Goal: Information Seeking & Learning: Learn about a topic

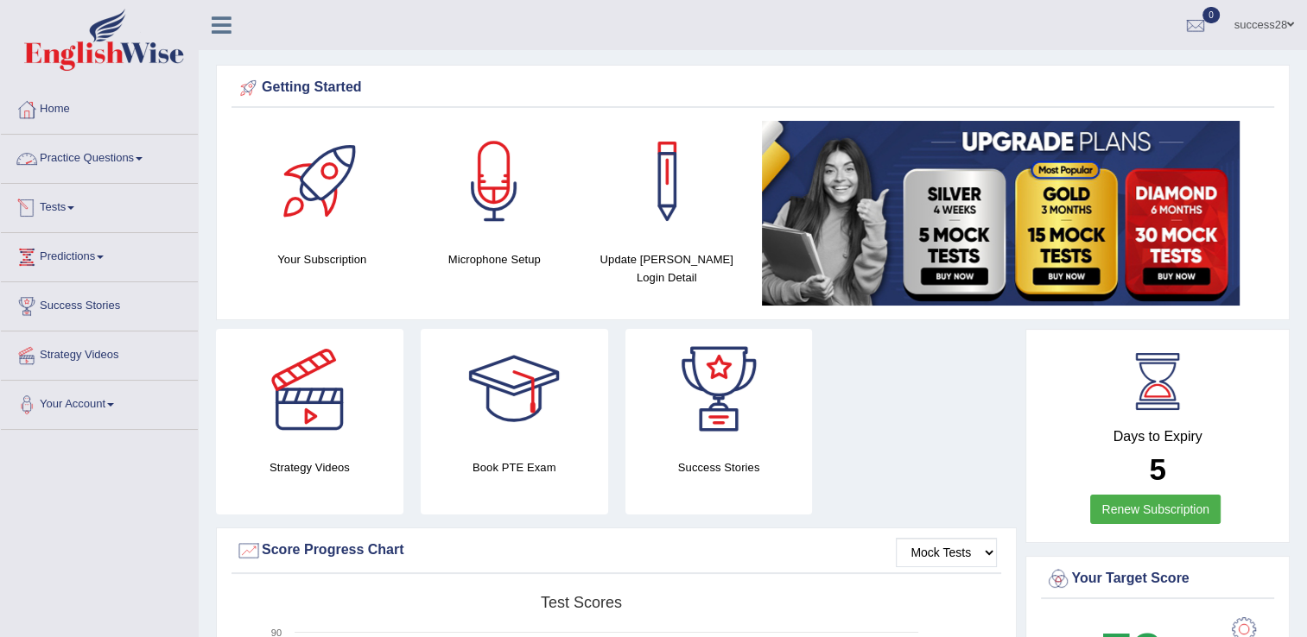
click at [124, 161] on link "Practice Questions" at bounding box center [99, 156] width 197 height 43
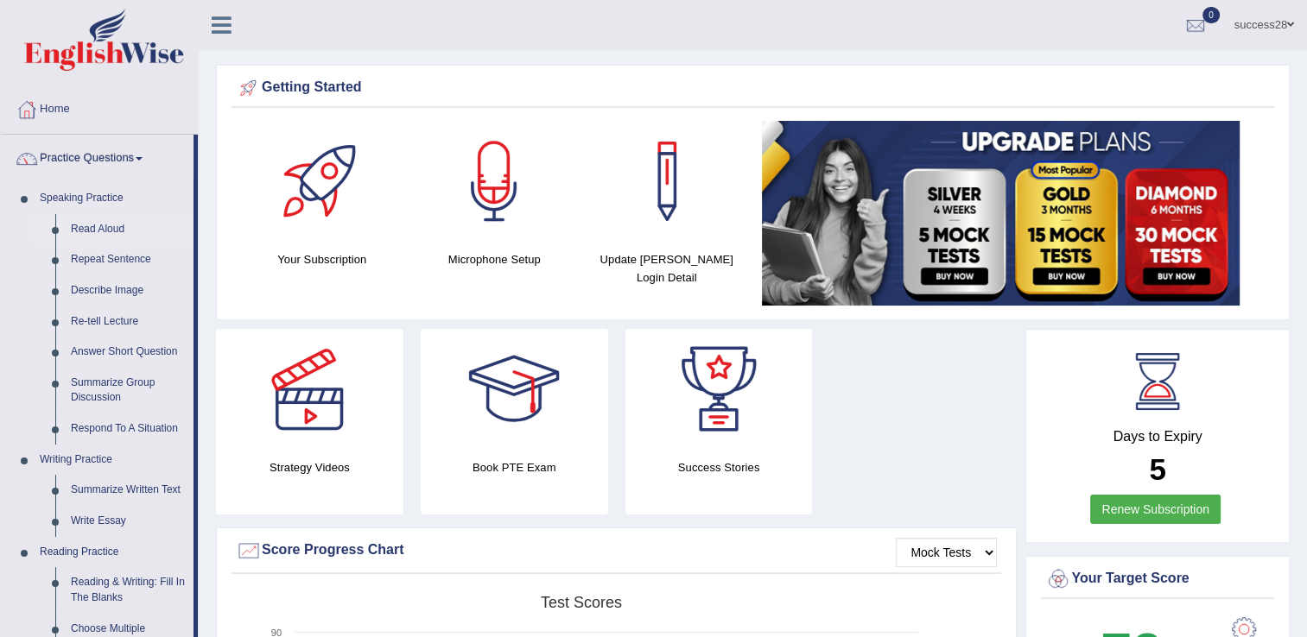
click at [93, 218] on link "Read Aloud" at bounding box center [128, 229] width 130 height 31
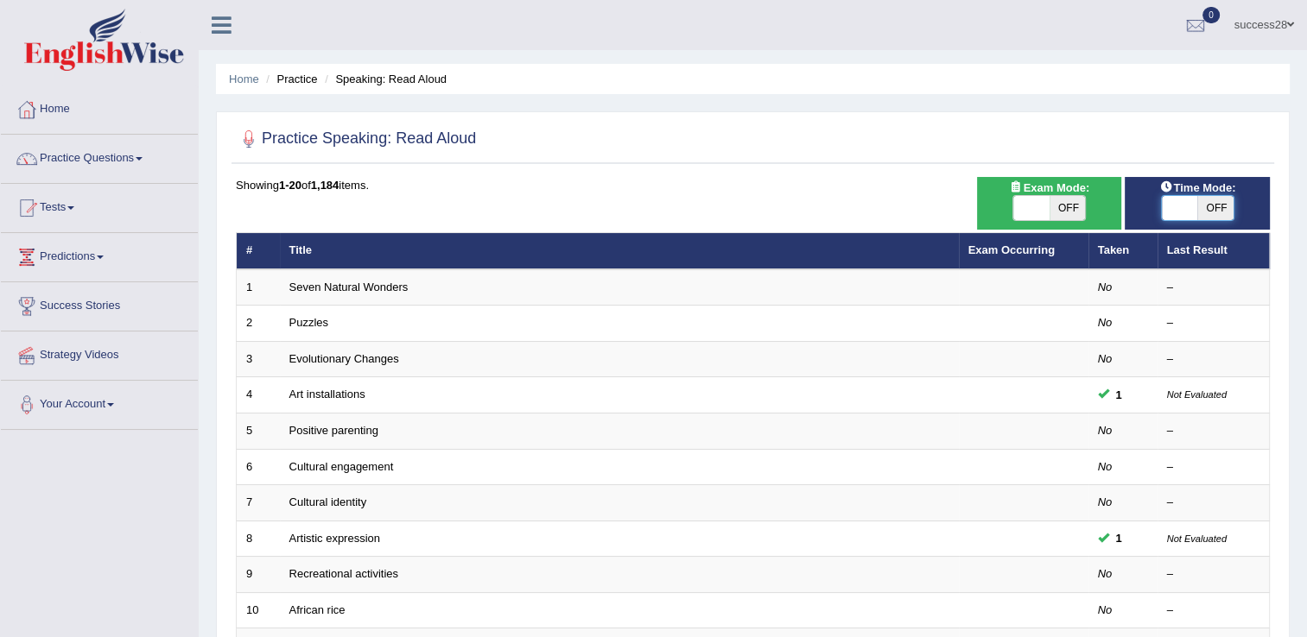
click at [1189, 209] on span at bounding box center [1180, 208] width 36 height 24
checkbox input "true"
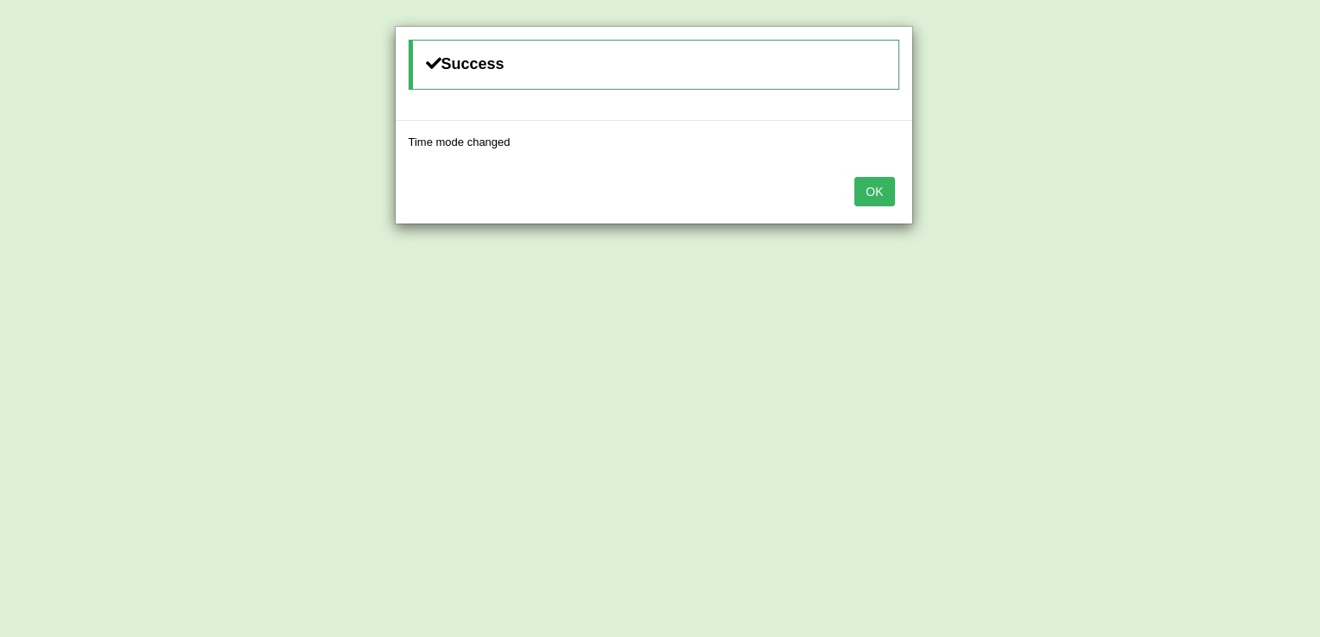
click at [867, 188] on button "OK" at bounding box center [874, 191] width 40 height 29
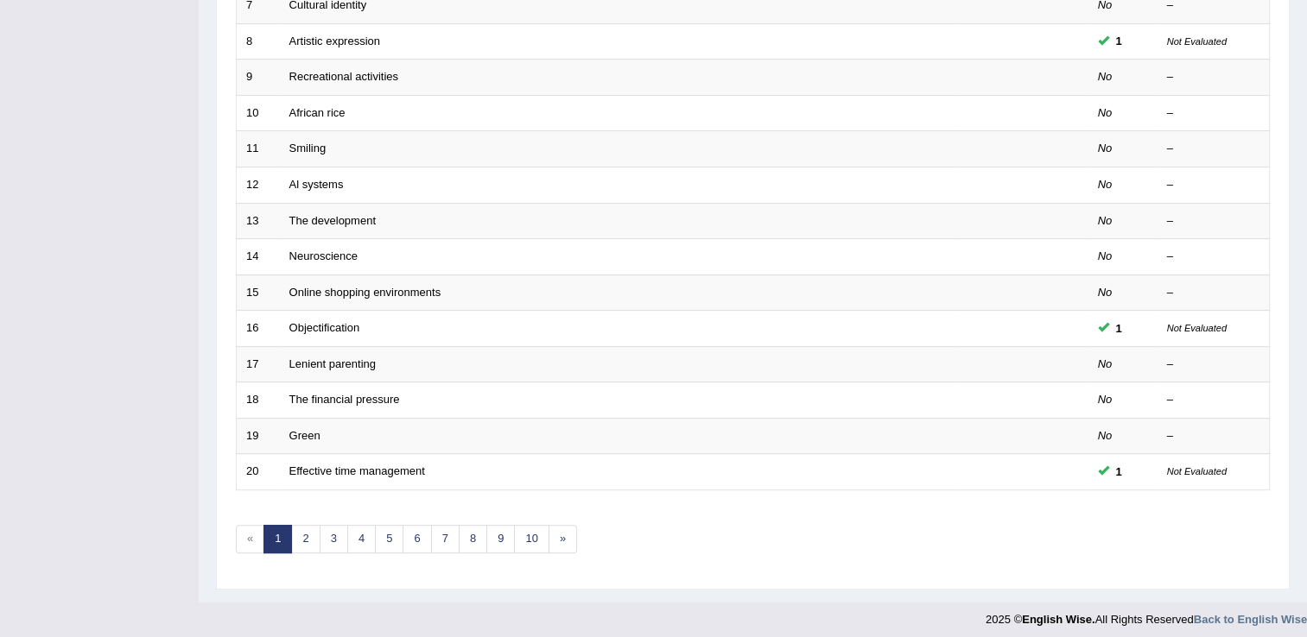
scroll to position [501, 0]
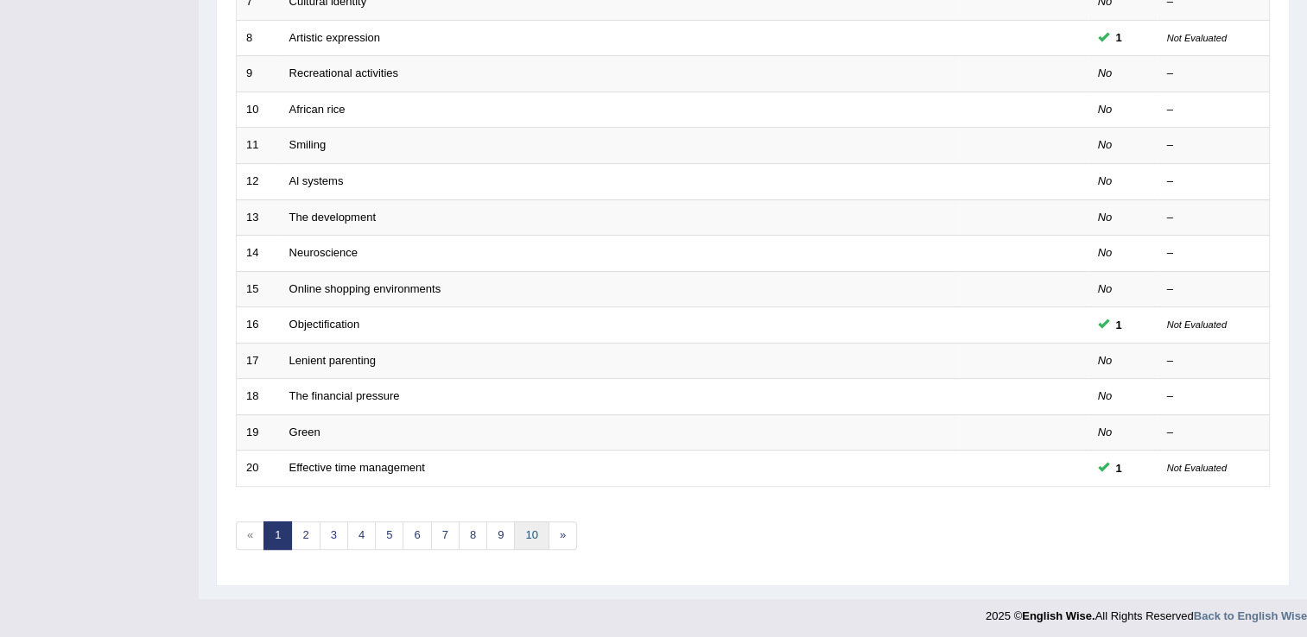
click at [529, 542] on link "10" at bounding box center [531, 536] width 35 height 28
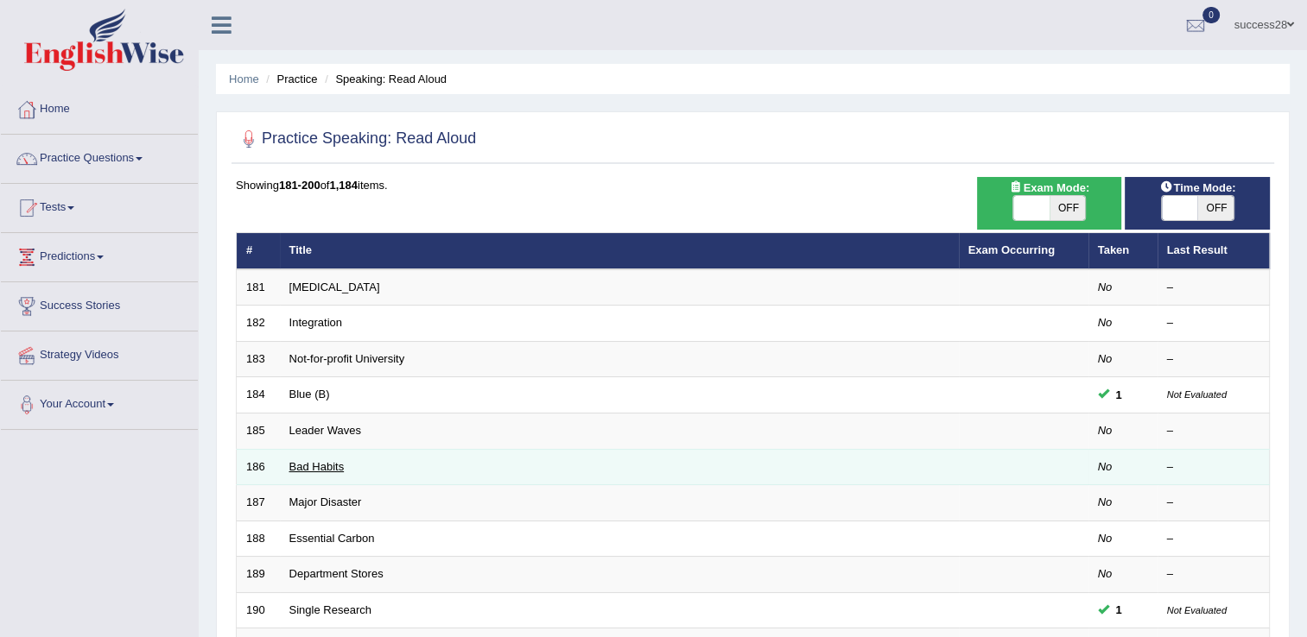
click at [319, 461] on link "Bad Habits" at bounding box center [316, 466] width 55 height 13
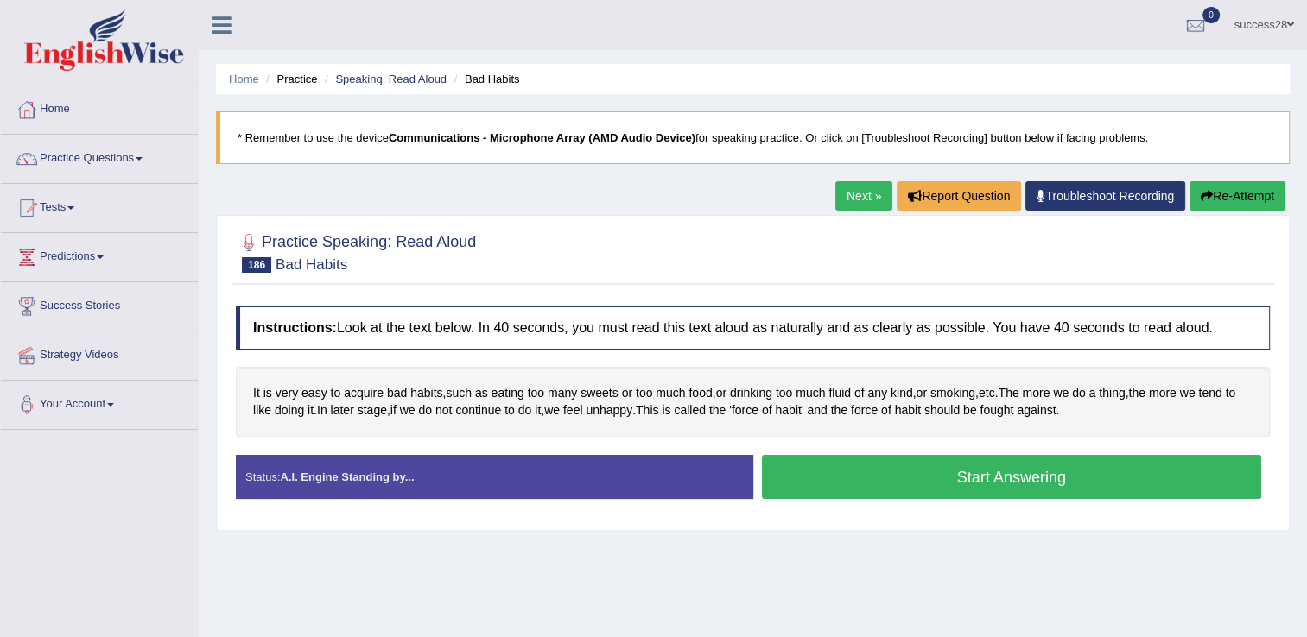
click at [873, 478] on button "Start Answering" at bounding box center [1012, 477] width 500 height 44
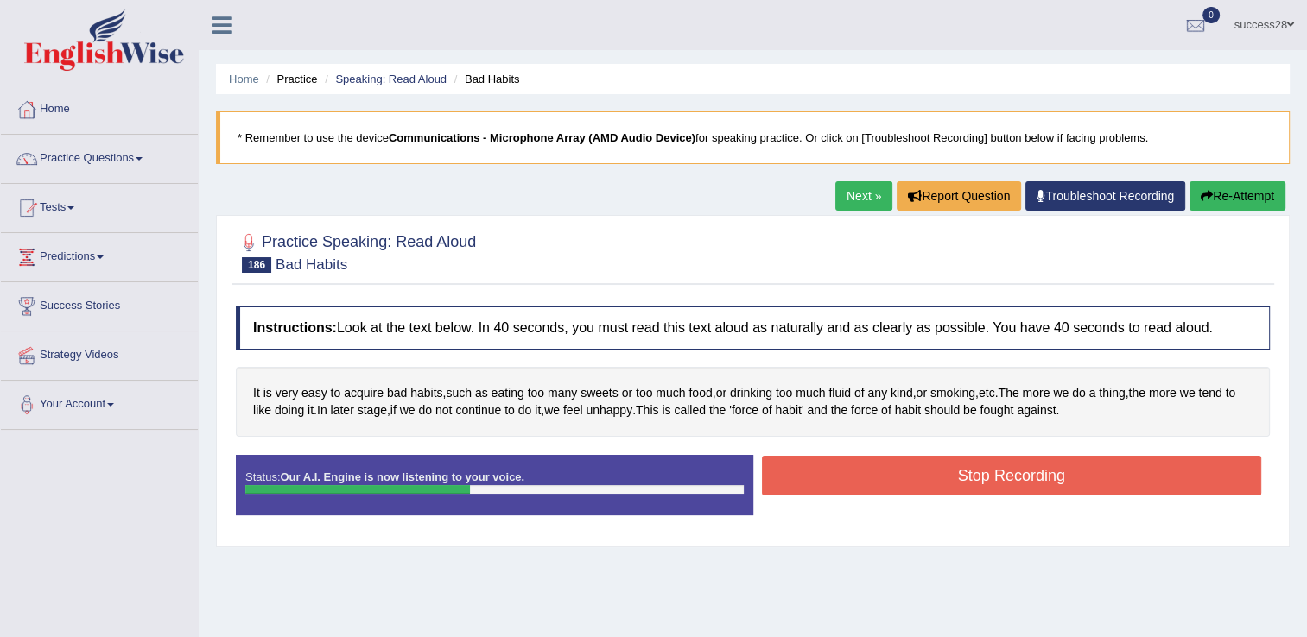
click at [873, 478] on button "Stop Recording" at bounding box center [1012, 476] width 500 height 40
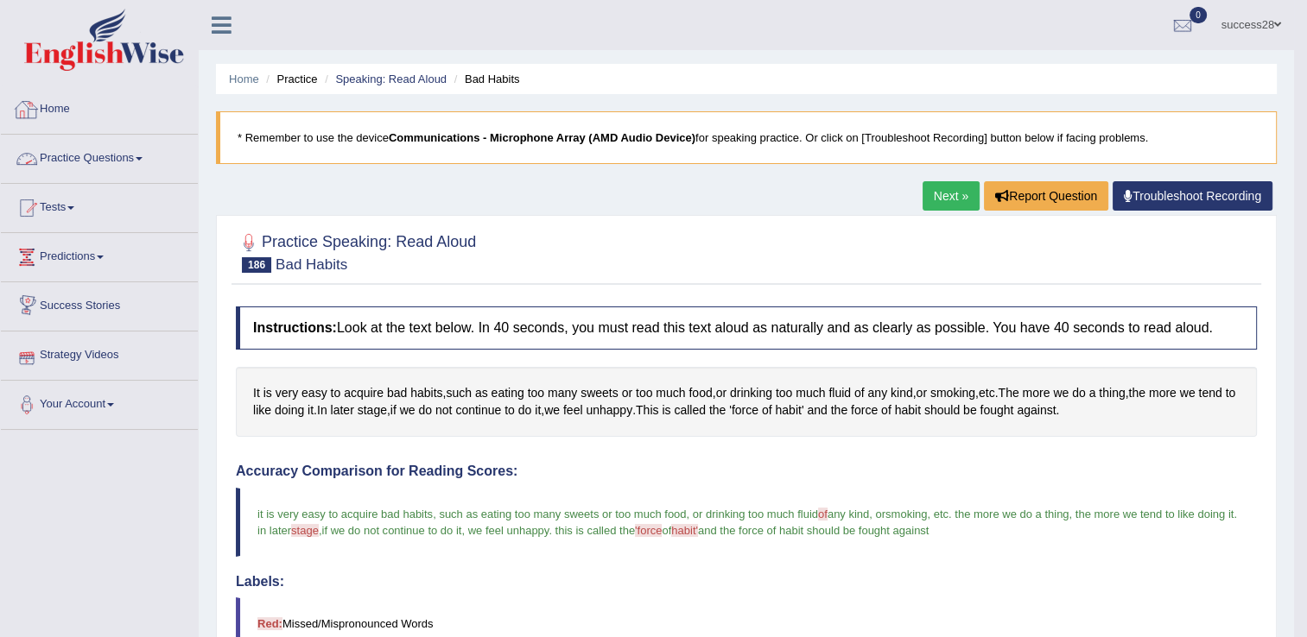
click at [79, 150] on link "Practice Questions" at bounding box center [99, 156] width 197 height 43
